Goal: Information Seeking & Learning: Learn about a topic

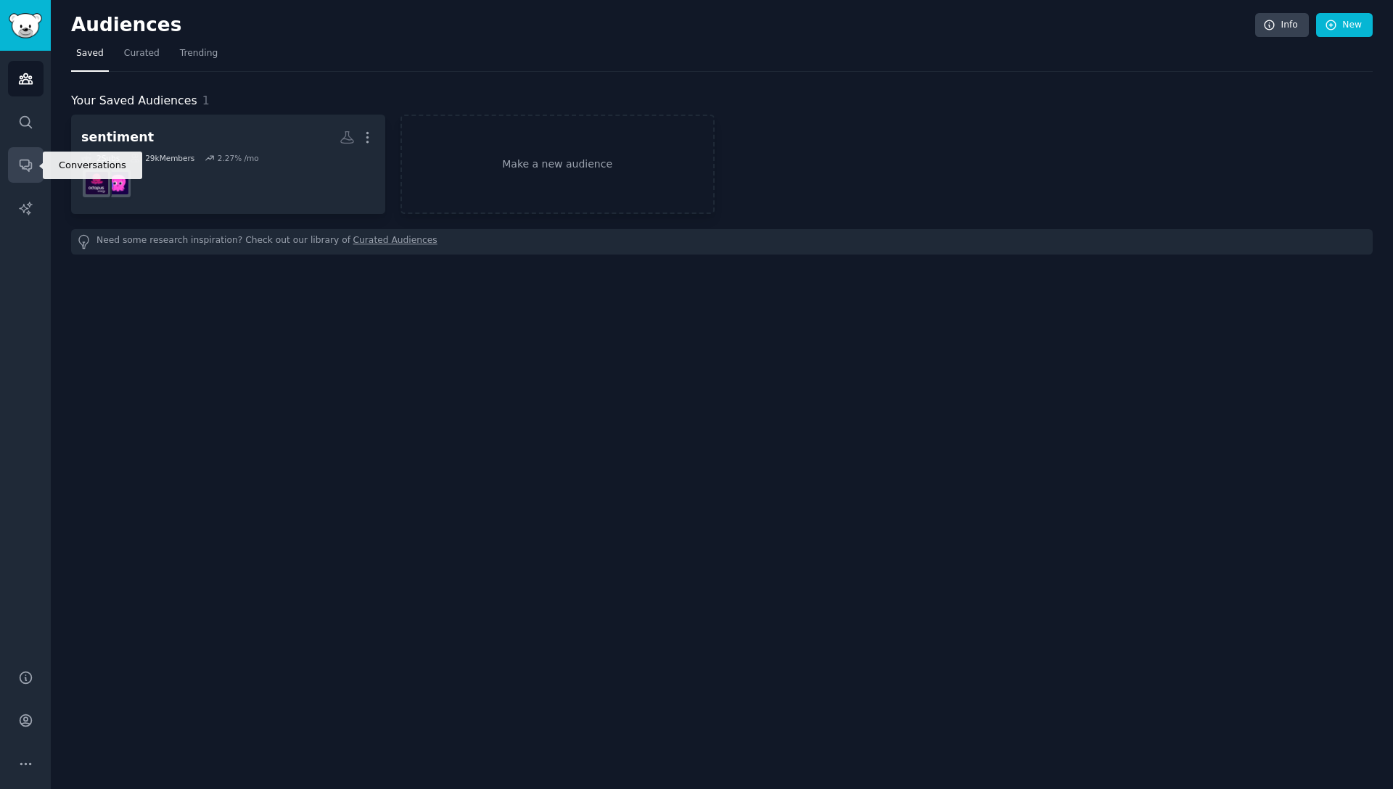
click at [25, 157] on icon "Sidebar" at bounding box center [25, 164] width 15 height 15
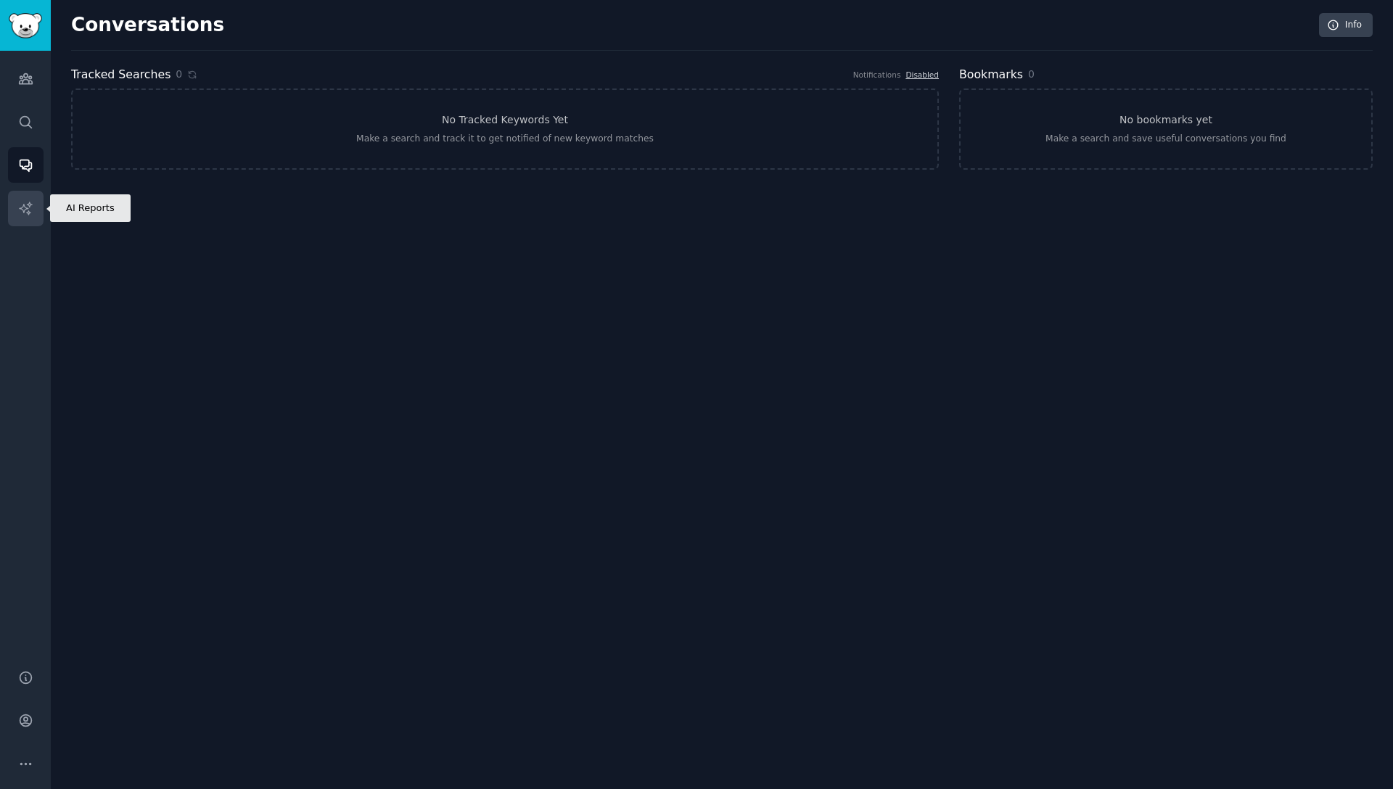
click at [36, 199] on link "AI Reports" at bounding box center [26, 209] width 36 height 36
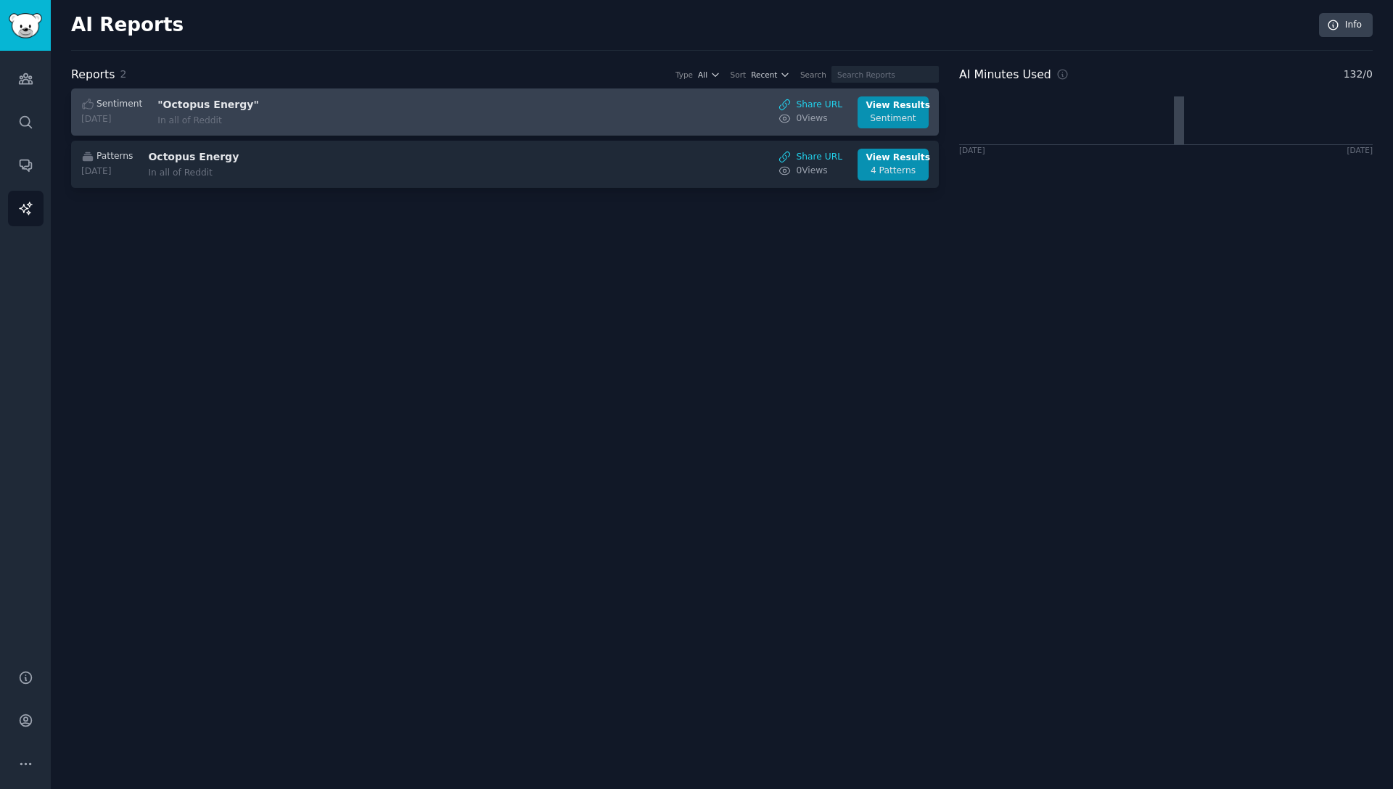
click at [364, 115] on div "In all of Reddit" at bounding box center [279, 121] width 244 height 13
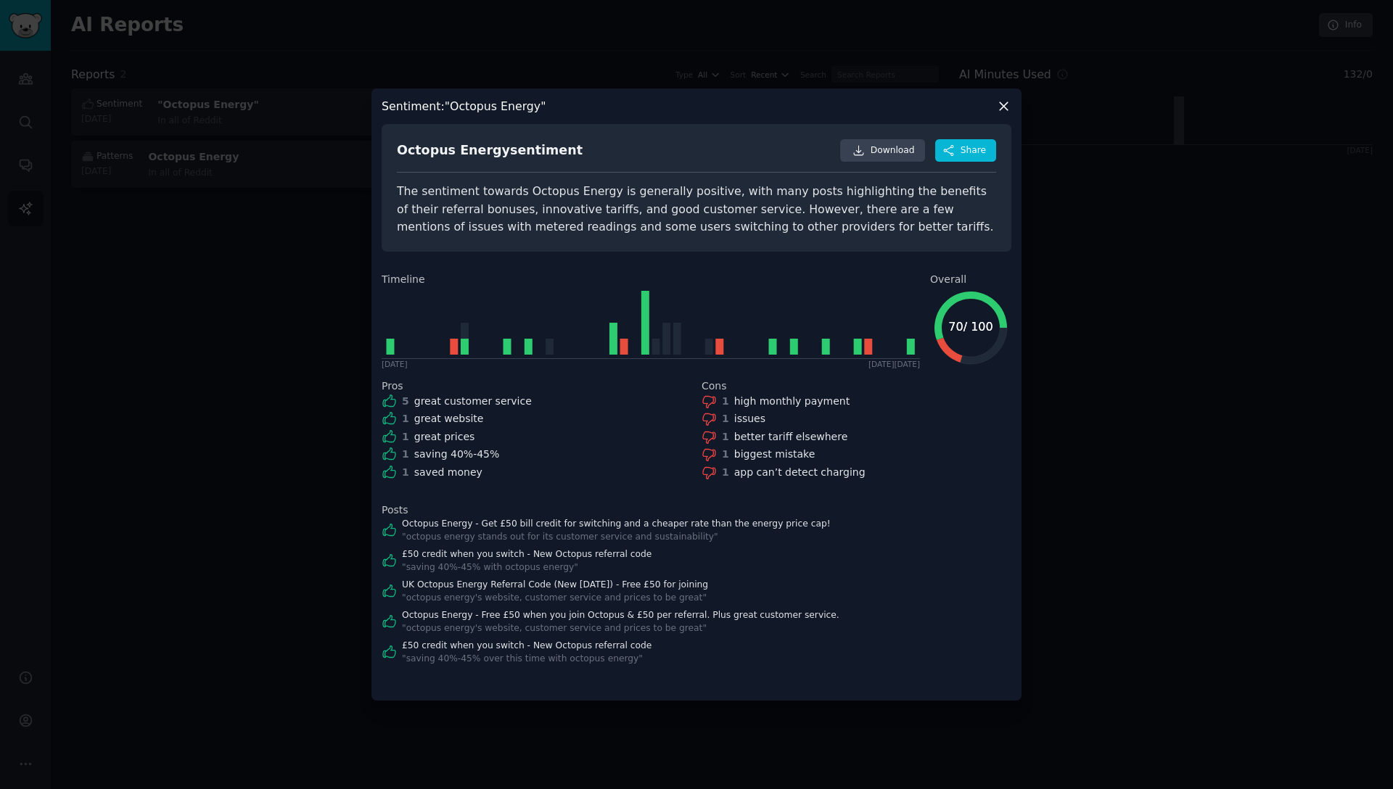
click at [252, 327] on div at bounding box center [696, 394] width 1393 height 789
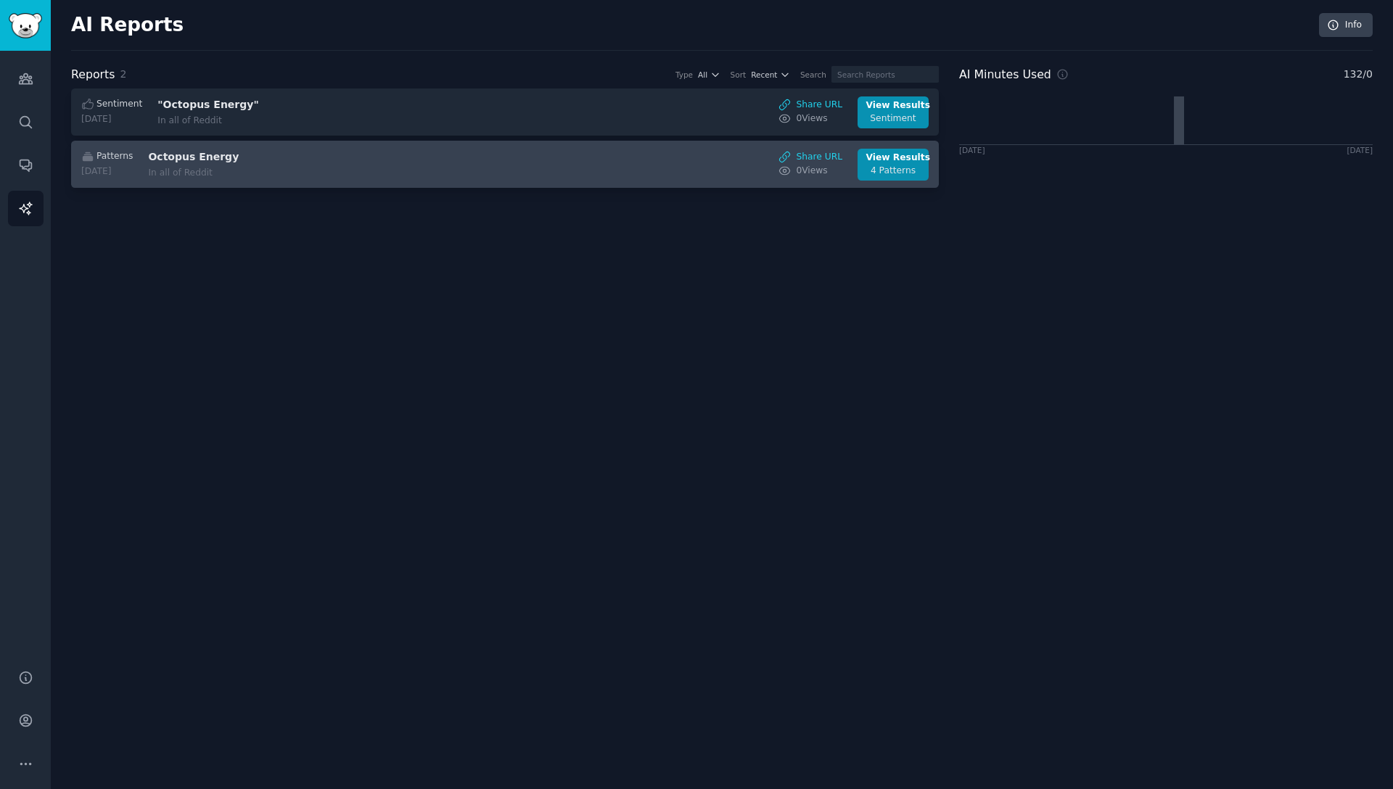
click at [337, 151] on h3 "Octopus Energy" at bounding box center [270, 156] width 244 height 15
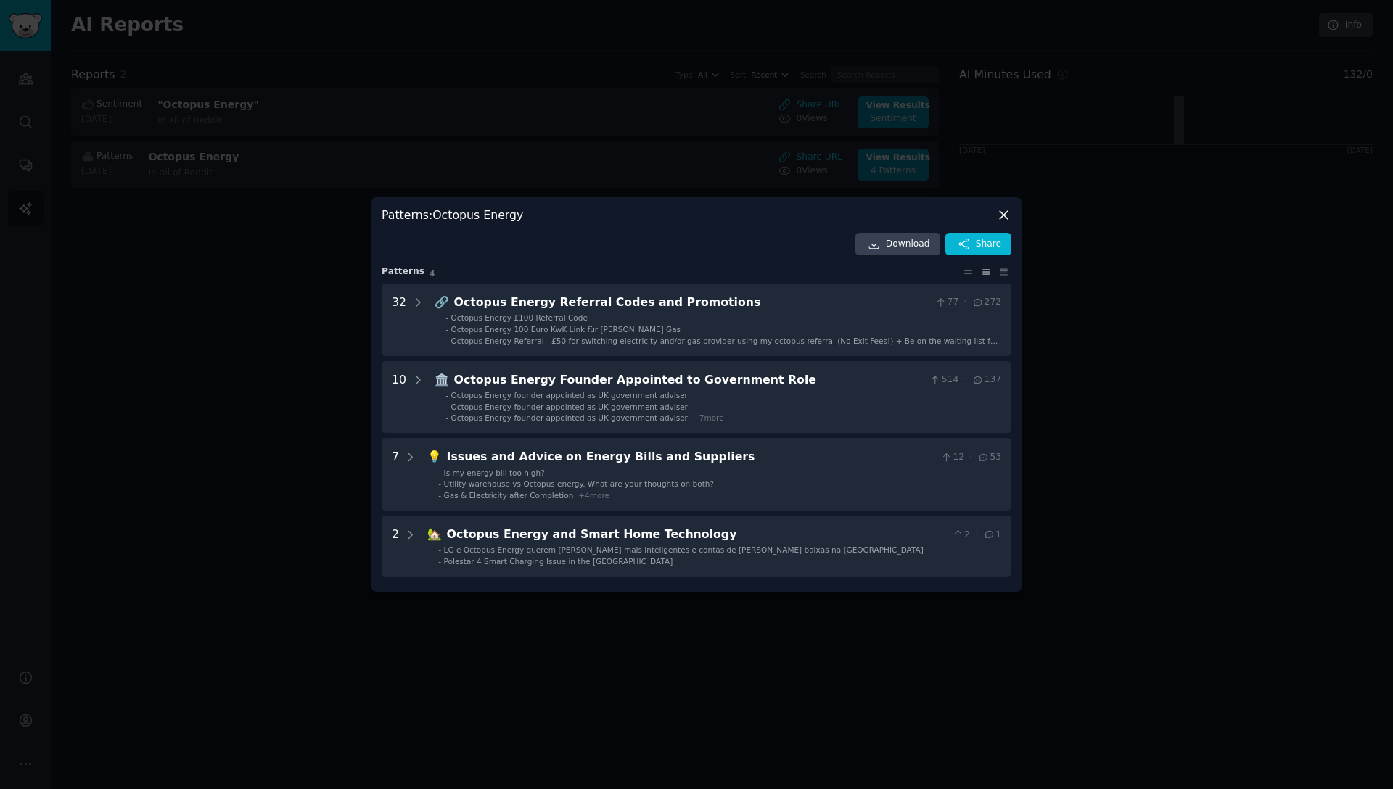
click at [266, 424] on div at bounding box center [696, 394] width 1393 height 789
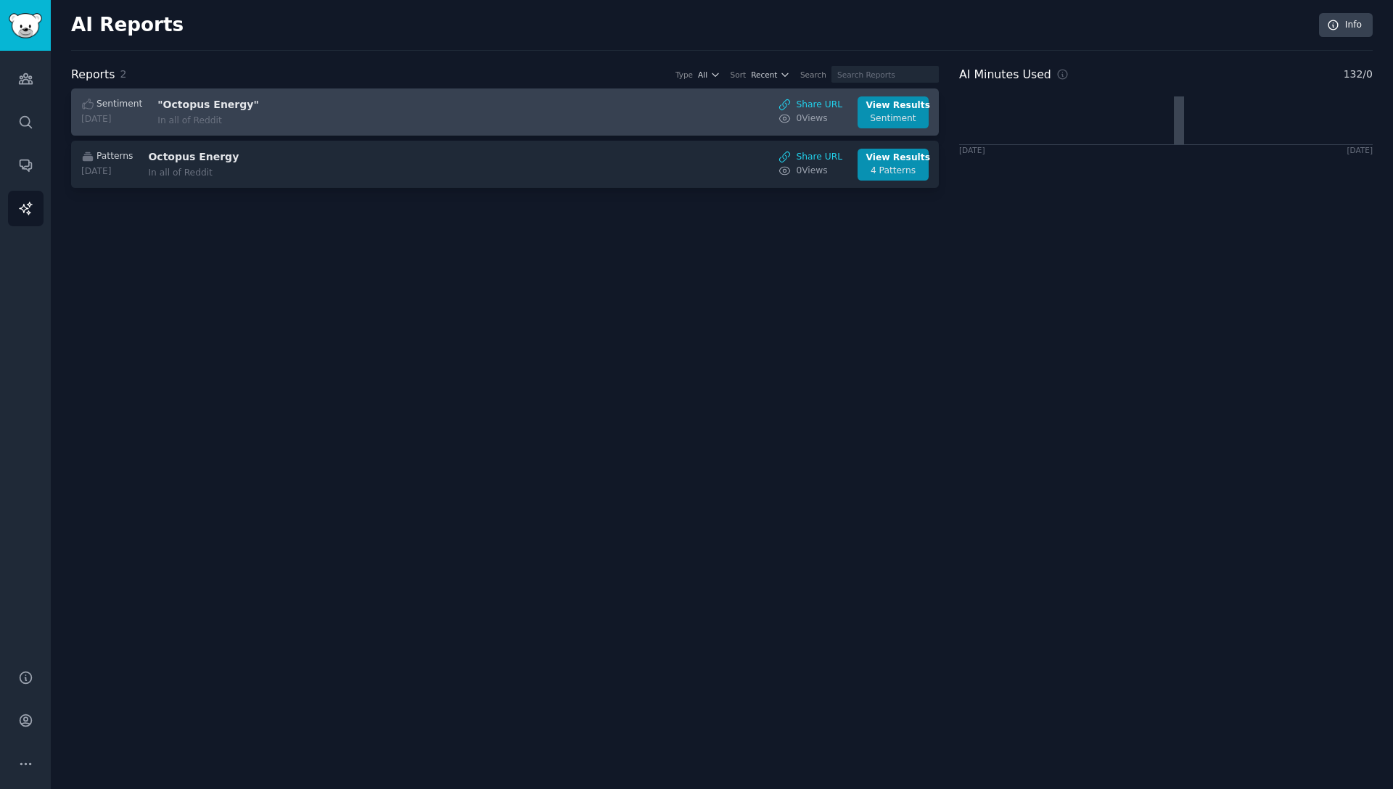
click at [322, 115] on div "In all of Reddit" at bounding box center [279, 121] width 244 height 13
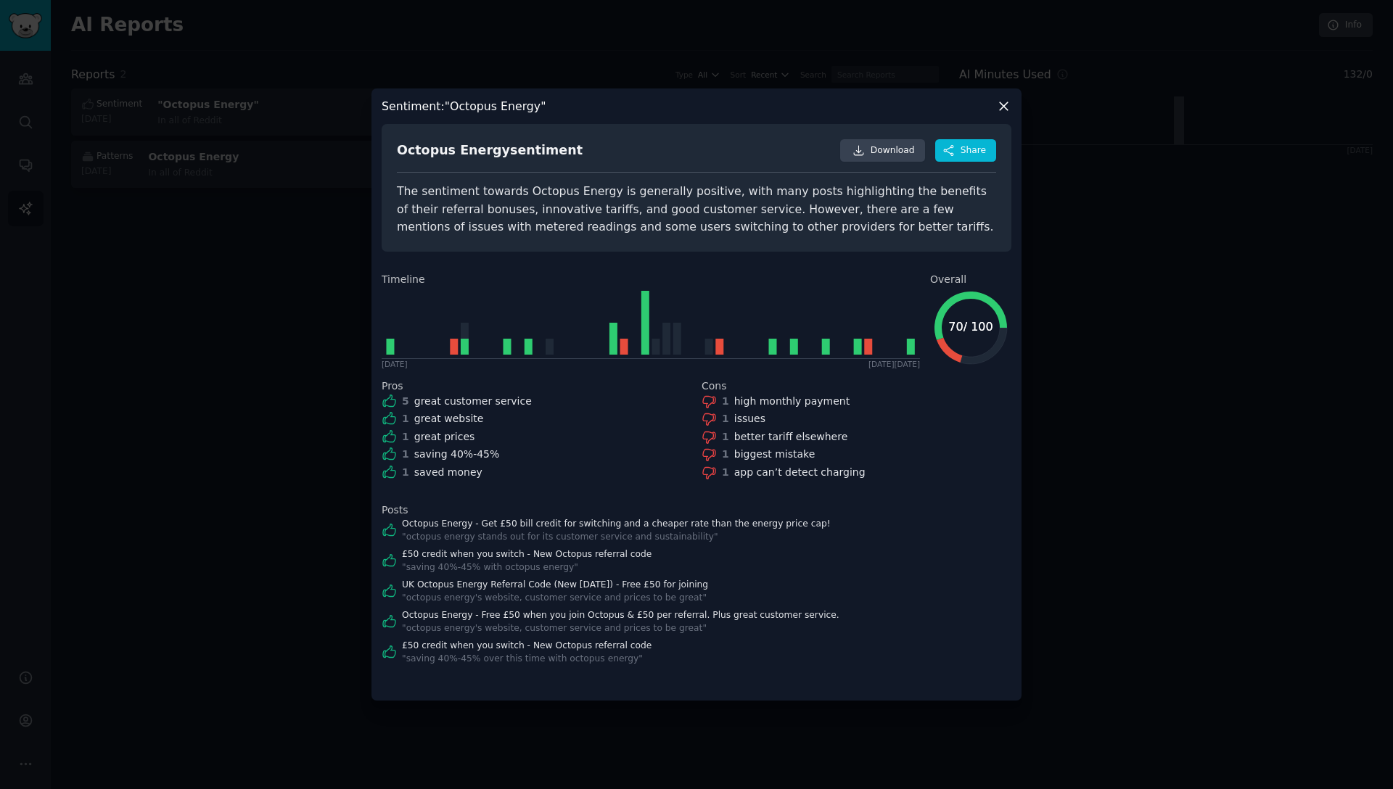
click at [532, 152] on div "Octopus Energy sentiment" at bounding box center [490, 150] width 186 height 18
copy div "sentiment"
